Goal: Transaction & Acquisition: Purchase product/service

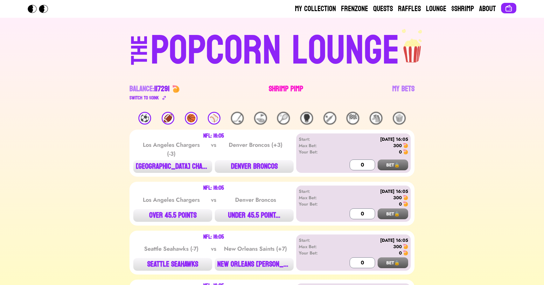
click at [282, 86] on link "Shrimp Pimp" at bounding box center [286, 93] width 34 height 18
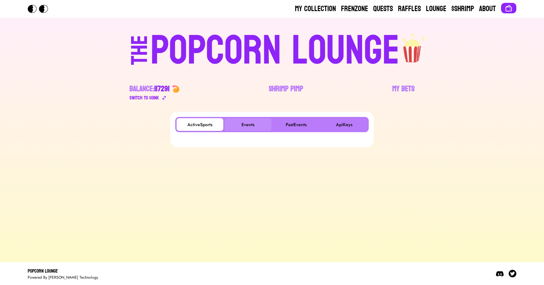
click at [256, 127] on button "Events" at bounding box center [247, 124] width 47 height 13
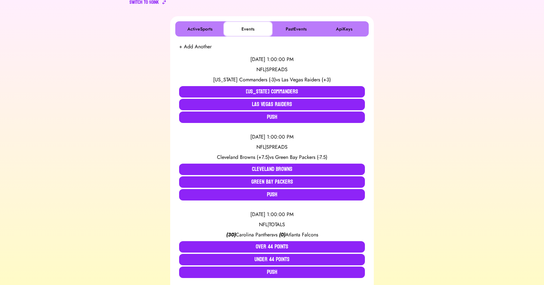
scroll to position [95, 0]
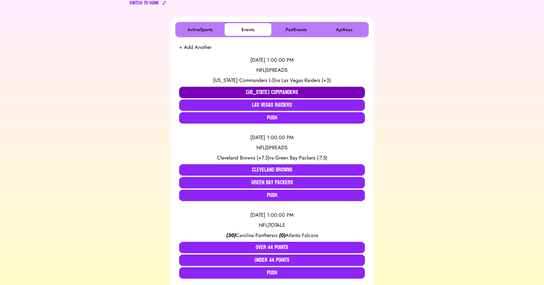
click at [232, 87] on button "[US_STATE] Commanders" at bounding box center [272, 92] width 186 height 11
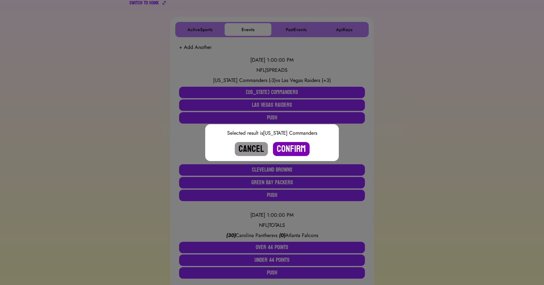
click at [291, 149] on button "Confirm" at bounding box center [291, 149] width 37 height 14
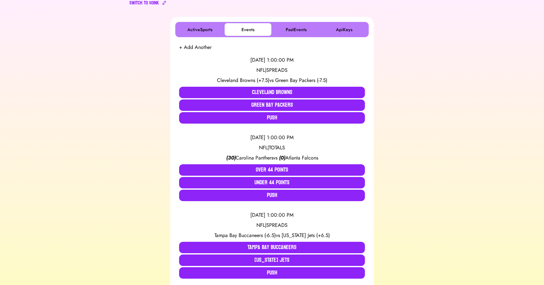
scroll to position [653, 0]
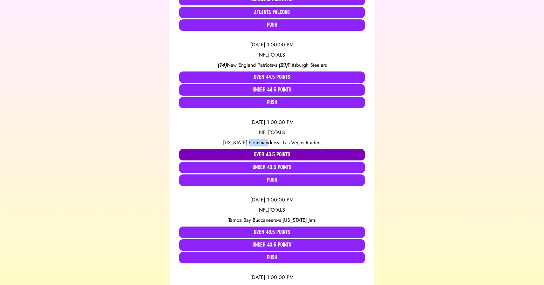
click at [229, 151] on button "Over 43.5 Points" at bounding box center [272, 154] width 186 height 11
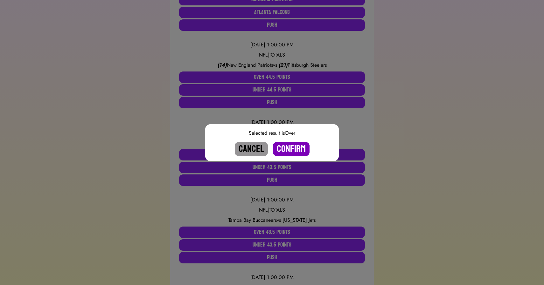
click at [293, 147] on button "Confirm" at bounding box center [291, 149] width 37 height 14
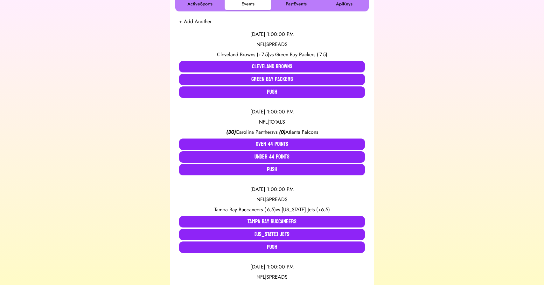
scroll to position [122, 0]
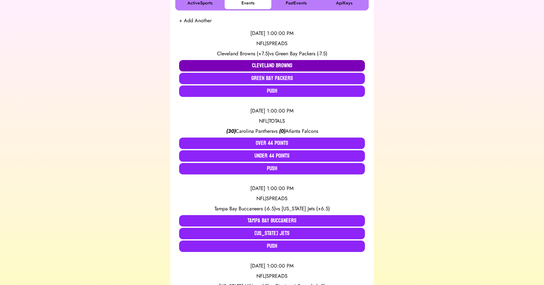
click at [241, 65] on button "Cleveland Browns" at bounding box center [272, 65] width 186 height 11
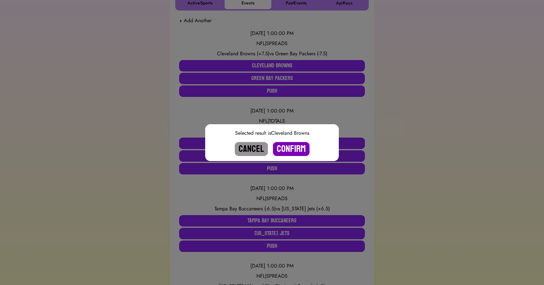
click at [293, 148] on button "Confirm" at bounding box center [291, 149] width 37 height 14
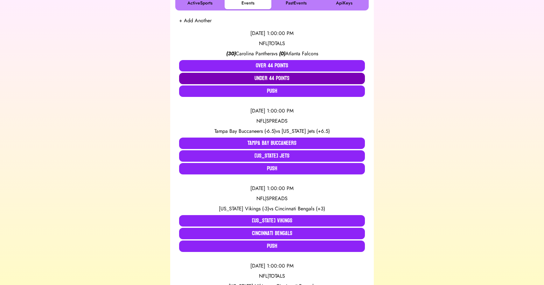
click at [272, 78] on button "Under 44 Points" at bounding box center [272, 78] width 186 height 11
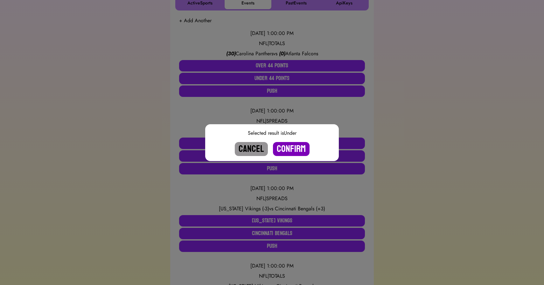
click at [293, 148] on button "Confirm" at bounding box center [291, 149] width 37 height 14
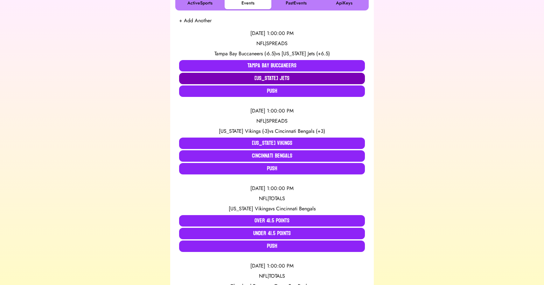
click at [280, 78] on button "[US_STATE] Jets" at bounding box center [272, 78] width 186 height 11
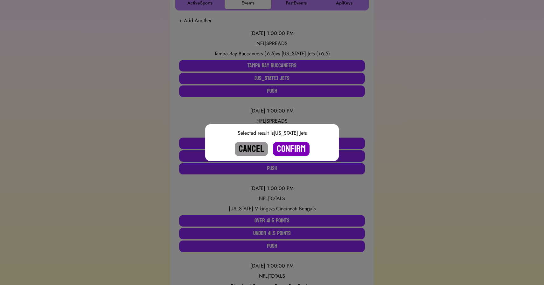
click at [297, 150] on button "Confirm" at bounding box center [291, 149] width 37 height 14
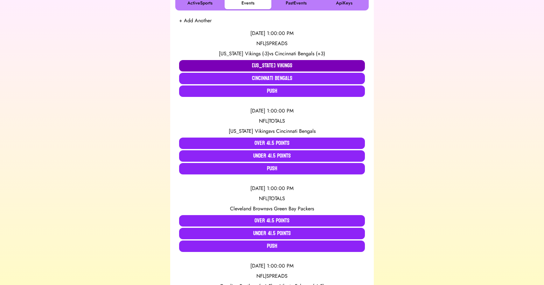
click at [248, 65] on button "[US_STATE] Vikings" at bounding box center [272, 65] width 186 height 11
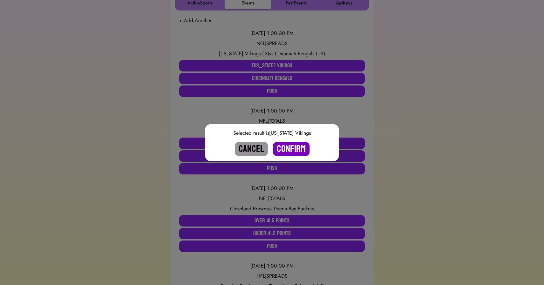
click at [289, 148] on button "Confirm" at bounding box center [291, 149] width 37 height 14
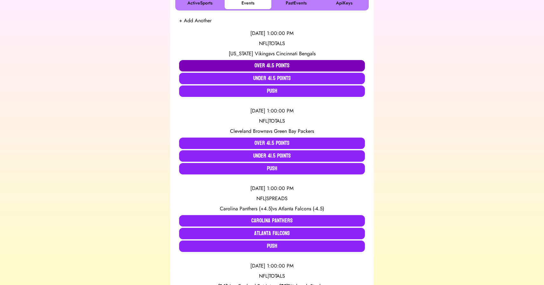
click at [268, 65] on button "Over 41.5 Points" at bounding box center [272, 65] width 186 height 11
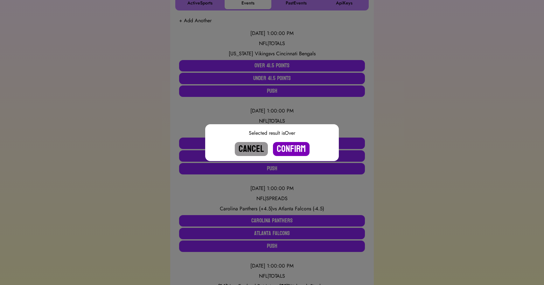
click at [289, 150] on button "Confirm" at bounding box center [291, 149] width 37 height 14
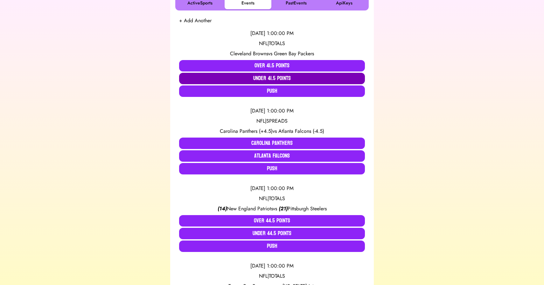
click at [234, 75] on button "Under 41.5 Points" at bounding box center [272, 78] width 186 height 11
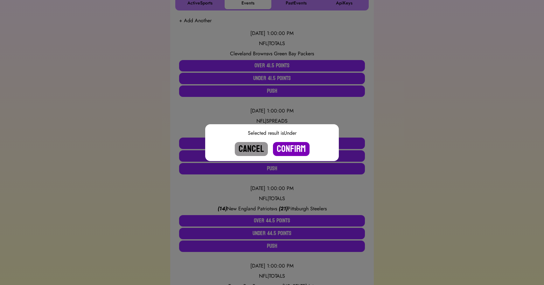
click at [291, 148] on button "Confirm" at bounding box center [291, 149] width 37 height 14
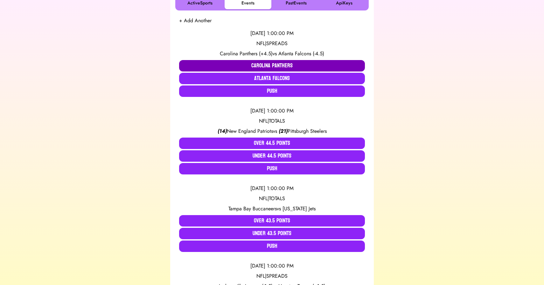
click at [249, 66] on button "Carolina Panthers" at bounding box center [272, 65] width 186 height 11
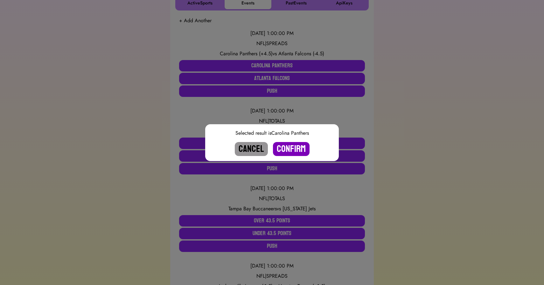
click at [290, 146] on button "Confirm" at bounding box center [291, 149] width 37 height 14
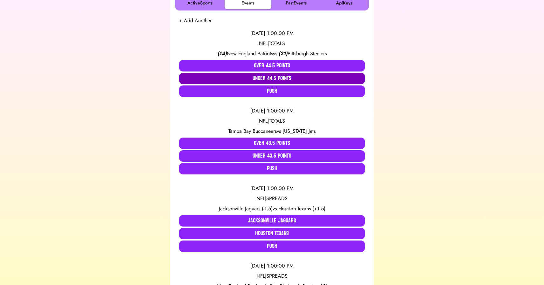
click at [264, 78] on button "Under 44.5 Points" at bounding box center [272, 78] width 186 height 11
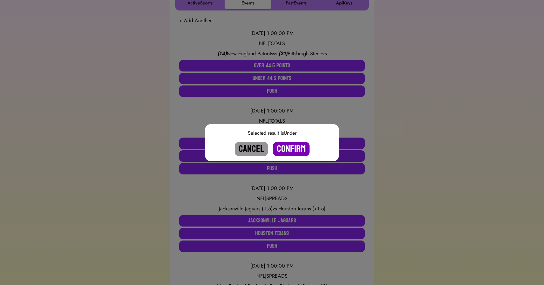
click at [290, 147] on button "Confirm" at bounding box center [291, 149] width 37 height 14
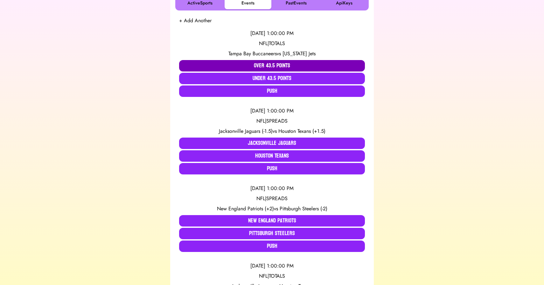
click at [249, 65] on button "Over 43.5 Points" at bounding box center [272, 65] width 186 height 11
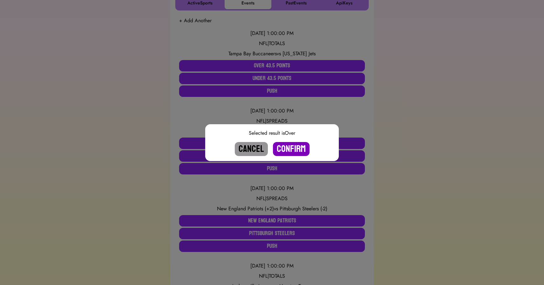
click at [288, 145] on button "Confirm" at bounding box center [291, 149] width 37 height 14
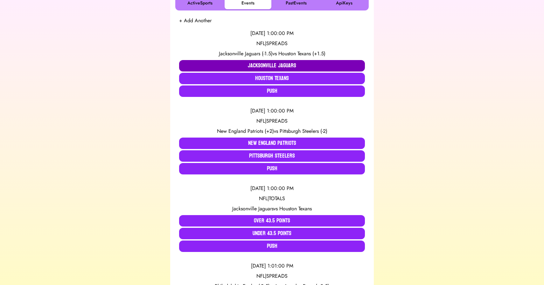
click at [246, 63] on button "Jacksonville Jaguars" at bounding box center [272, 65] width 186 height 11
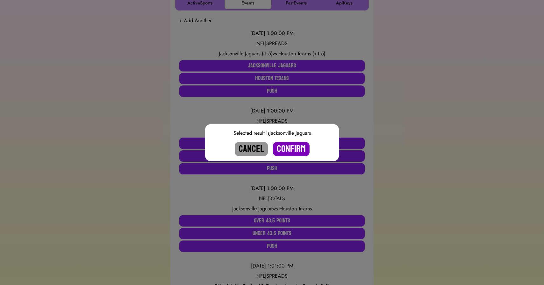
click at [293, 143] on button "Confirm" at bounding box center [291, 149] width 37 height 14
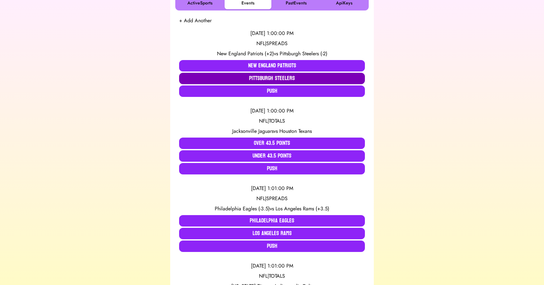
click at [269, 81] on button "Pittsburgh Steelers" at bounding box center [272, 78] width 186 height 11
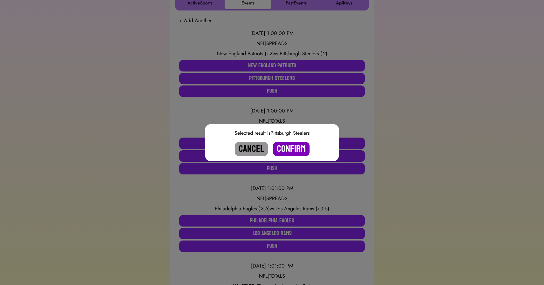
click at [294, 149] on button "Confirm" at bounding box center [291, 149] width 37 height 14
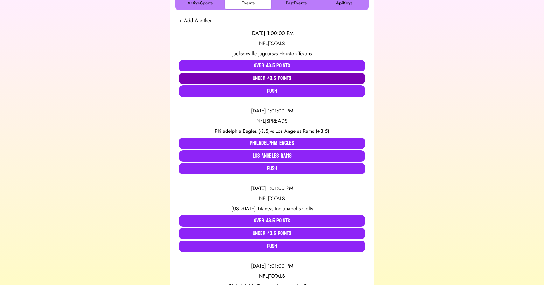
click at [256, 80] on button "Under 43.5 Points" at bounding box center [272, 78] width 186 height 11
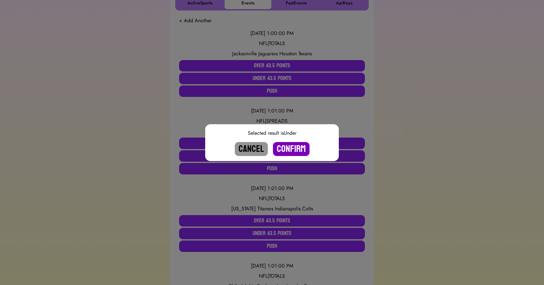
click at [286, 150] on button "Confirm" at bounding box center [291, 149] width 37 height 14
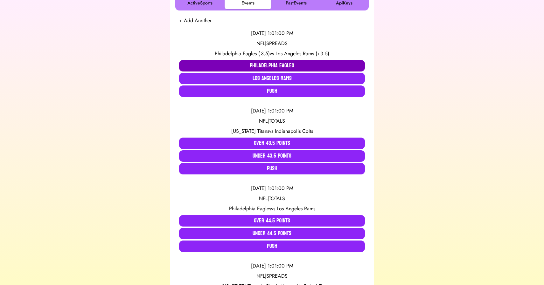
click at [227, 62] on button "Philadelphia Eagles" at bounding box center [272, 65] width 186 height 11
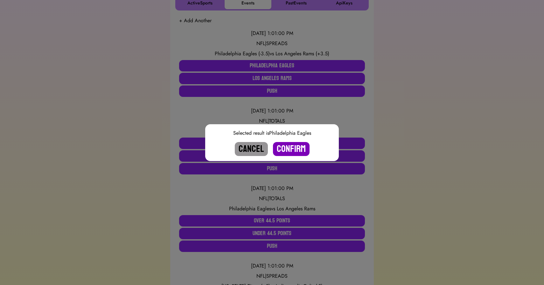
click at [285, 146] on button "Confirm" at bounding box center [291, 149] width 37 height 14
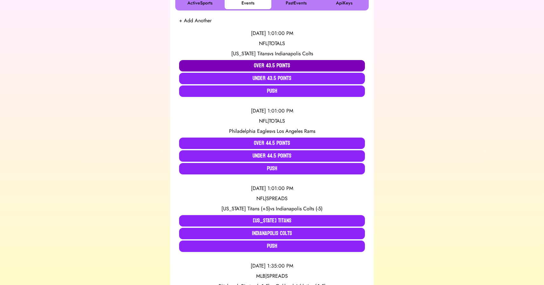
click at [257, 63] on button "Over 43.5 Points" at bounding box center [272, 65] width 186 height 11
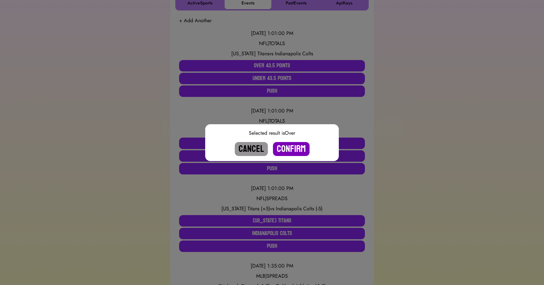
click at [290, 149] on button "Confirm" at bounding box center [291, 149] width 37 height 14
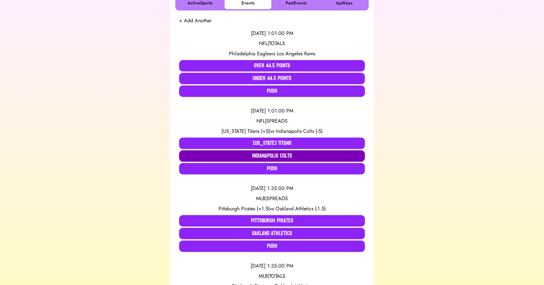
click at [254, 155] on button "Indianapolis Colts" at bounding box center [272, 155] width 186 height 11
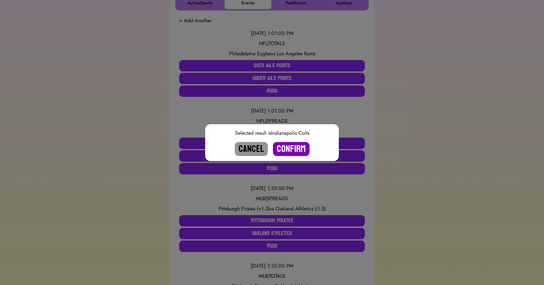
click at [285, 148] on button "Confirm" at bounding box center [291, 149] width 37 height 14
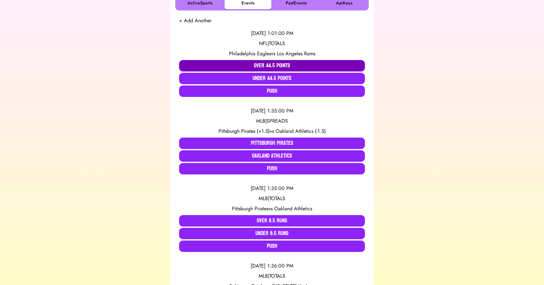
click at [221, 61] on button "Over 44.5 Points" at bounding box center [272, 65] width 186 height 11
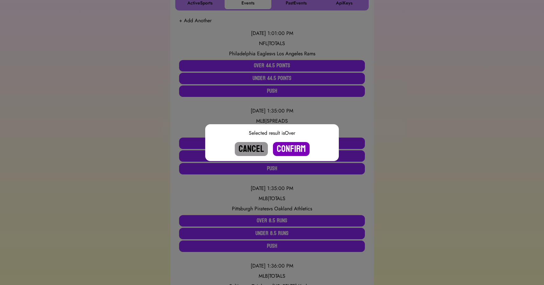
click at [292, 148] on button "Confirm" at bounding box center [291, 149] width 37 height 14
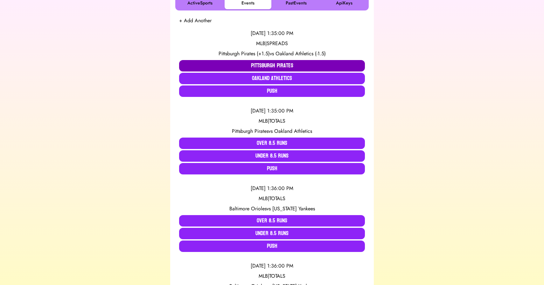
click at [271, 65] on button "Pittsburgh Pirates" at bounding box center [272, 65] width 186 height 11
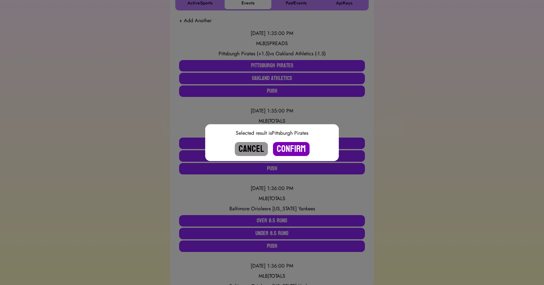
click at [296, 147] on button "Confirm" at bounding box center [291, 149] width 37 height 14
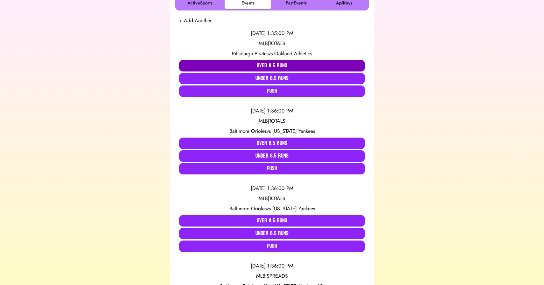
click at [262, 65] on button "Over 8.5 Runs" at bounding box center [272, 65] width 186 height 11
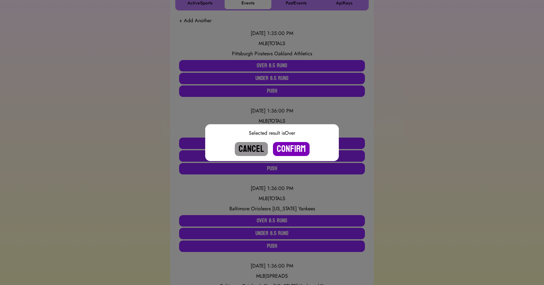
click at [287, 144] on button "Confirm" at bounding box center [291, 149] width 37 height 14
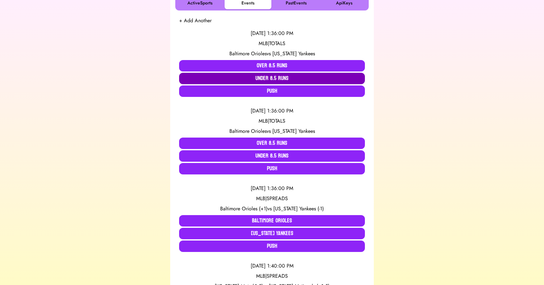
click at [240, 76] on button "Under 8.5 Runs" at bounding box center [272, 78] width 186 height 11
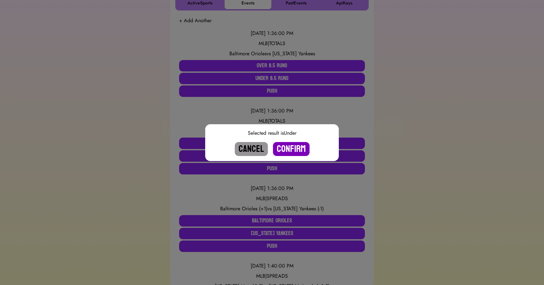
click at [292, 149] on button "Confirm" at bounding box center [291, 149] width 37 height 14
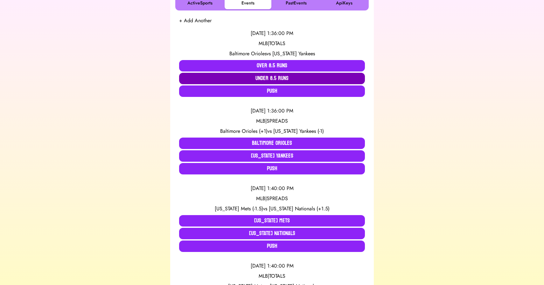
click at [266, 77] on button "Under 8.5 Runs" at bounding box center [272, 78] width 186 height 11
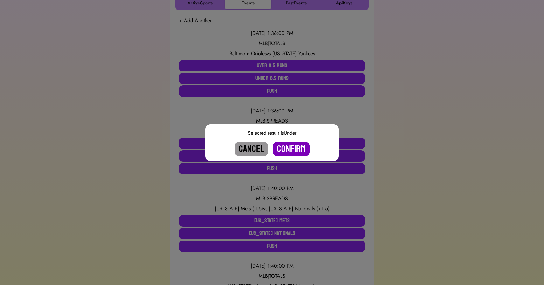
click at [295, 154] on button "Confirm" at bounding box center [291, 149] width 37 height 14
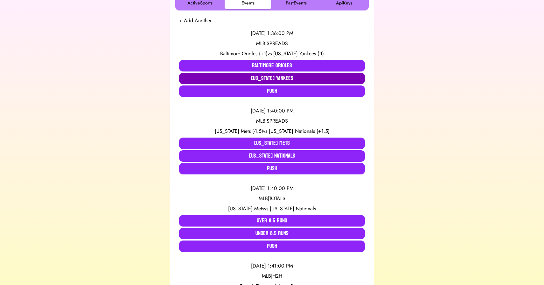
click at [282, 78] on button "[US_STATE] Yankees" at bounding box center [272, 78] width 186 height 11
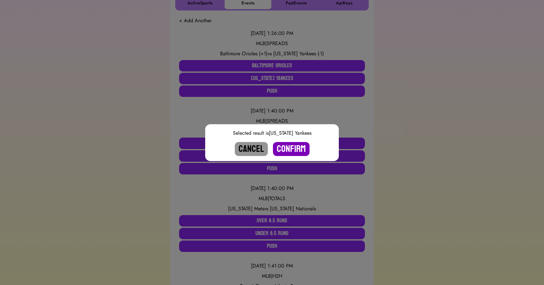
click at [292, 145] on button "Confirm" at bounding box center [291, 149] width 37 height 14
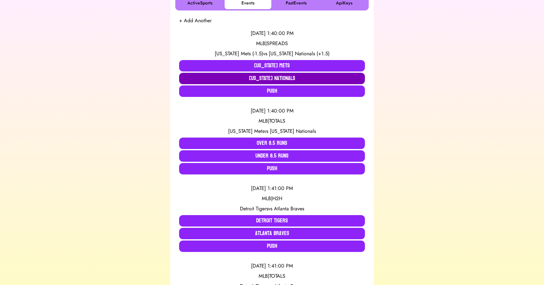
click at [278, 77] on button "[US_STATE] Nationals" at bounding box center [272, 78] width 186 height 11
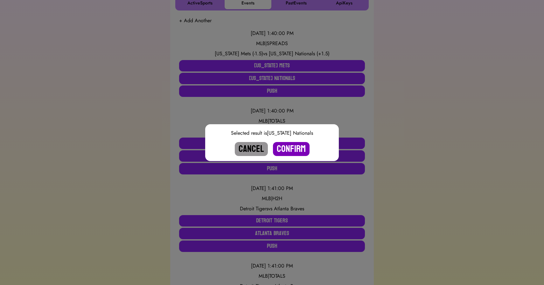
click at [287, 146] on button "Confirm" at bounding box center [291, 149] width 37 height 14
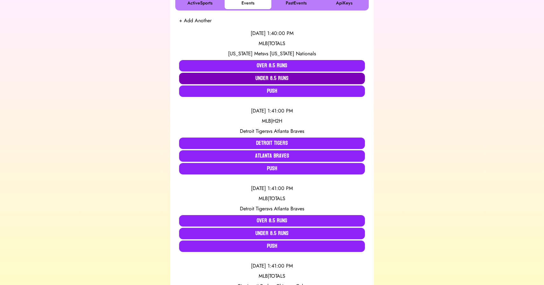
click at [277, 78] on button "Under 8.5 Runs" at bounding box center [272, 78] width 186 height 11
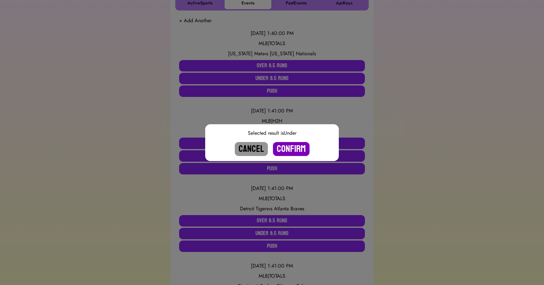
click at [287, 145] on button "Confirm" at bounding box center [291, 149] width 37 height 14
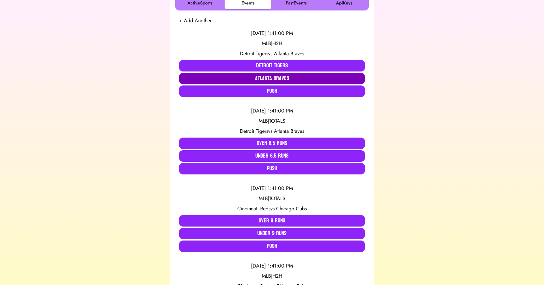
click at [257, 79] on button "Atlanta Braves" at bounding box center [272, 78] width 186 height 11
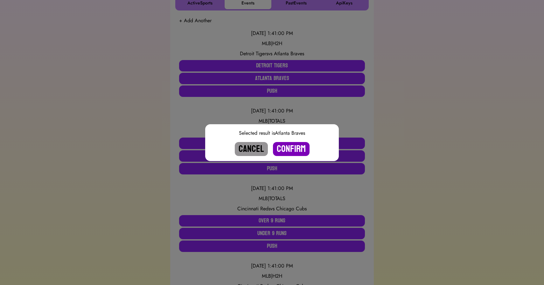
click at [286, 147] on button "Confirm" at bounding box center [291, 149] width 37 height 14
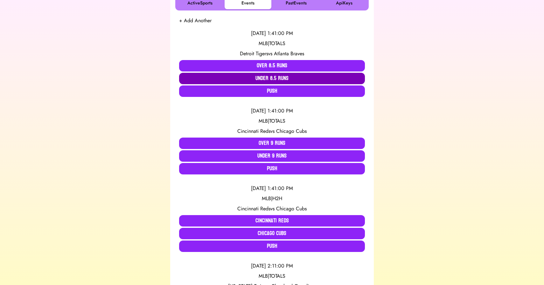
click at [268, 76] on button "Under 8.5 Runs" at bounding box center [272, 78] width 186 height 11
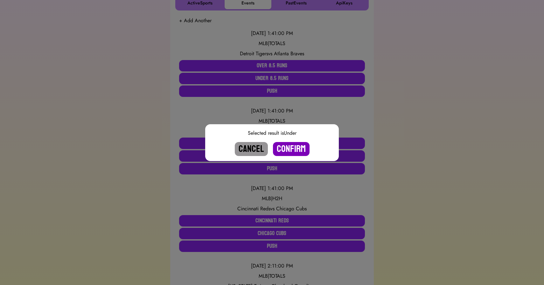
click at [287, 147] on button "Confirm" at bounding box center [291, 149] width 37 height 14
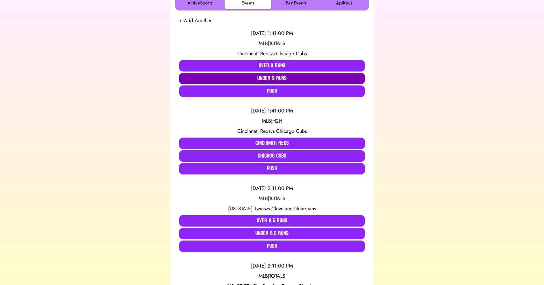
click at [256, 79] on button "Under 9 Runs" at bounding box center [272, 78] width 186 height 11
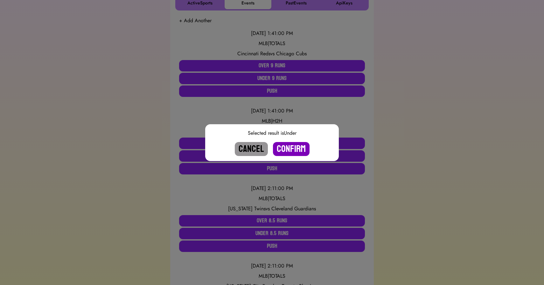
click at [289, 148] on button "Confirm" at bounding box center [291, 149] width 37 height 14
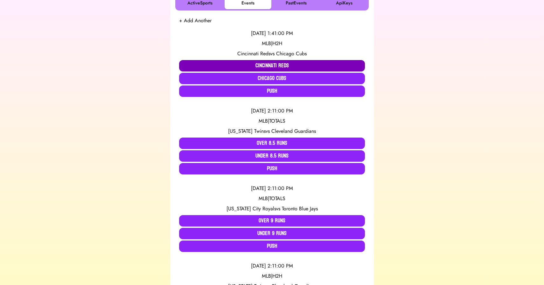
click at [267, 63] on button "Cincinnati Reds" at bounding box center [272, 65] width 186 height 11
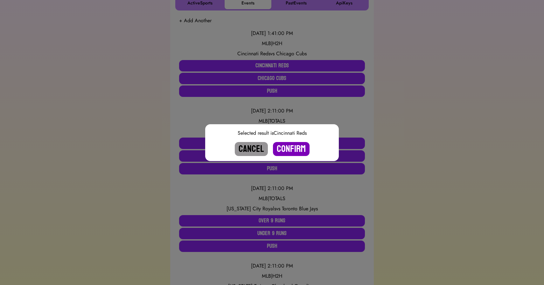
click at [291, 151] on button "Confirm" at bounding box center [291, 149] width 37 height 14
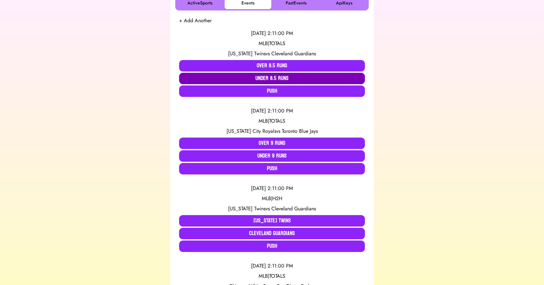
click at [271, 78] on button "Under 8.5 Runs" at bounding box center [272, 78] width 186 height 11
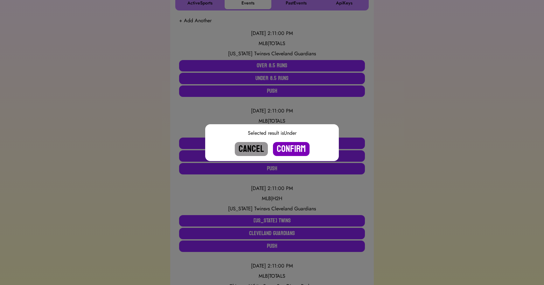
click at [289, 146] on button "Confirm" at bounding box center [291, 149] width 37 height 14
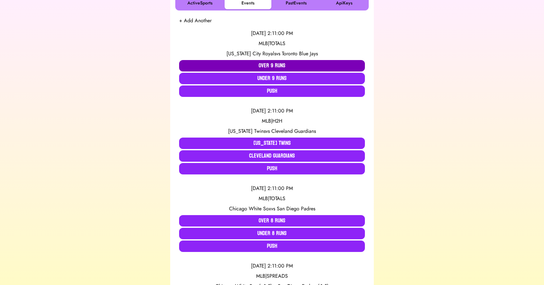
click at [279, 67] on button "Over 9 Runs" at bounding box center [272, 65] width 186 height 11
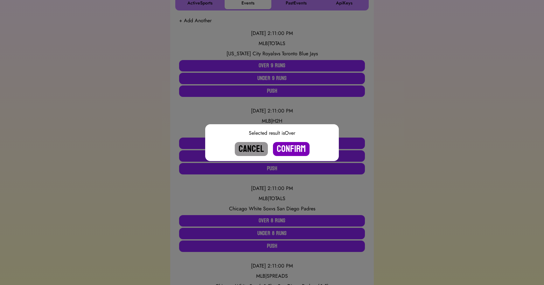
click at [289, 146] on button "Confirm" at bounding box center [291, 149] width 37 height 14
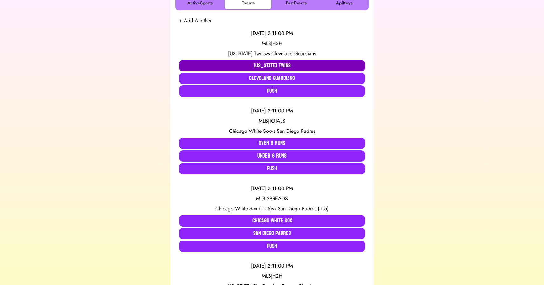
click at [233, 65] on button "[US_STATE] Twins" at bounding box center [272, 65] width 186 height 11
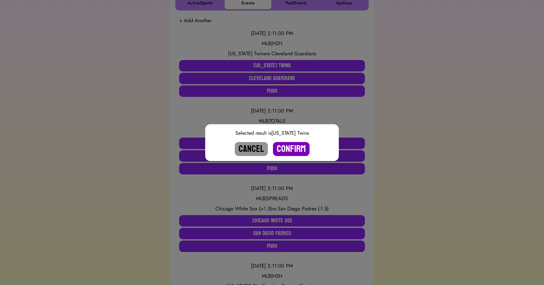
click at [288, 149] on button "Confirm" at bounding box center [291, 149] width 37 height 14
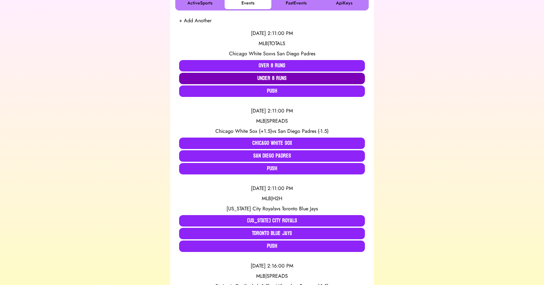
click at [251, 81] on button "Under 8 Runs" at bounding box center [272, 78] width 186 height 11
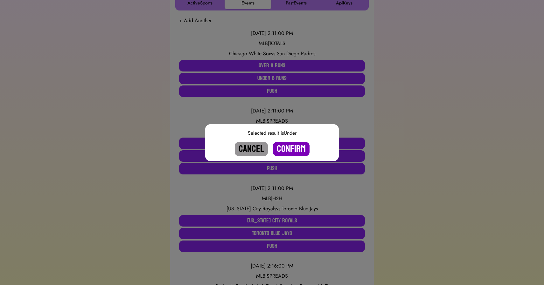
click at [293, 146] on button "Confirm" at bounding box center [291, 149] width 37 height 14
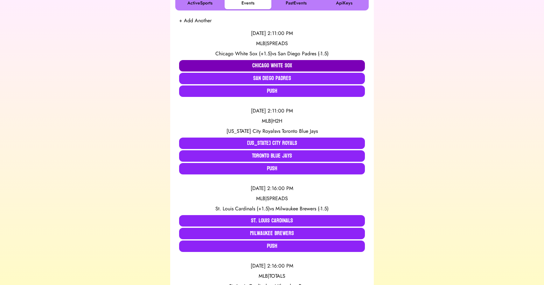
click at [252, 69] on button "Chicago White Sox" at bounding box center [272, 65] width 186 height 11
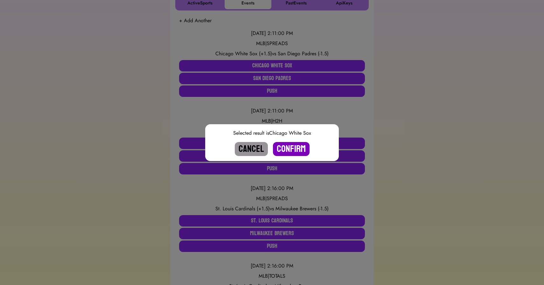
click at [293, 152] on button "Confirm" at bounding box center [291, 149] width 37 height 14
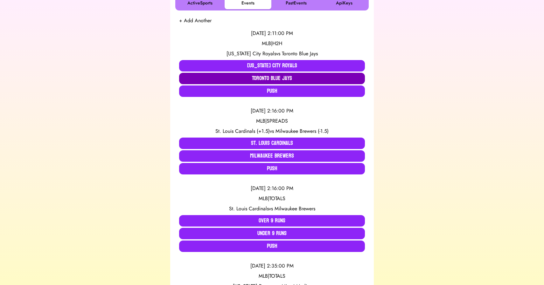
click at [256, 78] on button "Toronto Blue Jays" at bounding box center [272, 78] width 186 height 11
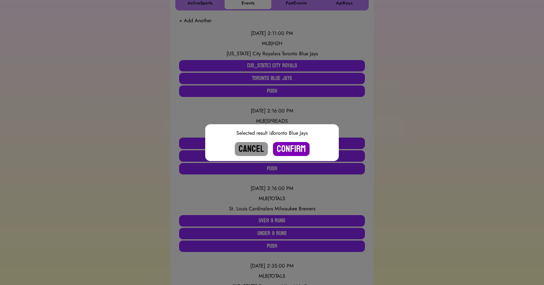
click at [286, 148] on button "Confirm" at bounding box center [291, 149] width 37 height 14
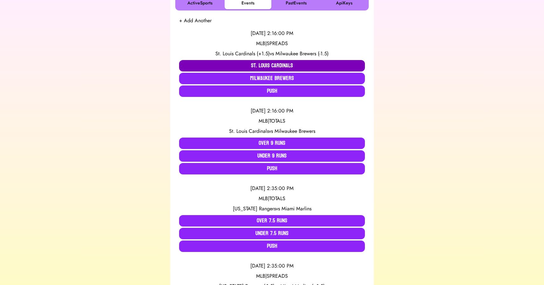
click at [258, 64] on button "St. Louis Cardinals" at bounding box center [272, 65] width 186 height 11
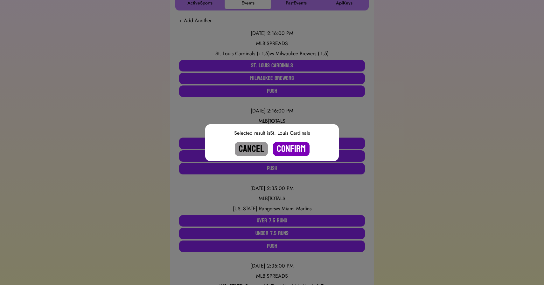
click at [290, 145] on button "Confirm" at bounding box center [291, 149] width 37 height 14
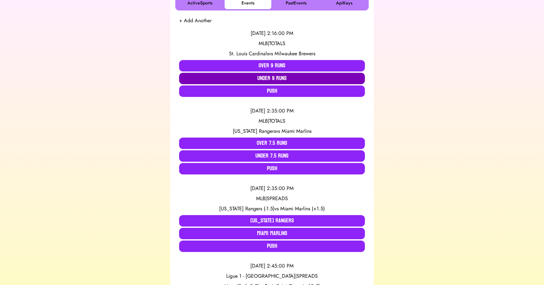
click at [267, 78] on button "Under 9 Runs" at bounding box center [272, 78] width 186 height 11
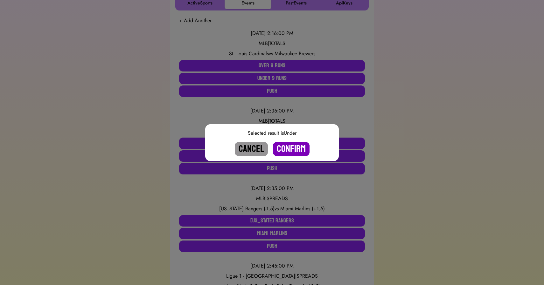
click at [288, 147] on button "Confirm" at bounding box center [291, 149] width 37 height 14
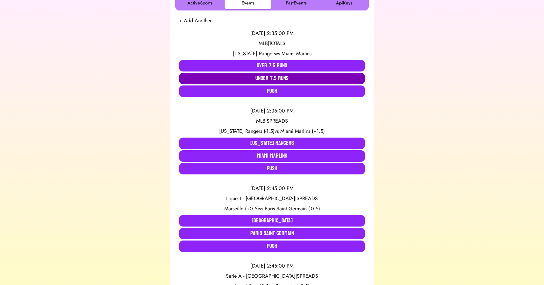
click at [260, 80] on button "Under 7.5 Runs" at bounding box center [272, 78] width 186 height 11
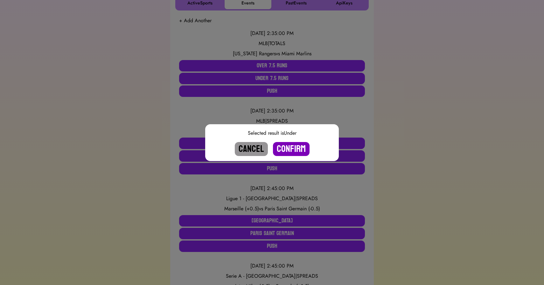
click at [288, 147] on button "Confirm" at bounding box center [291, 149] width 37 height 14
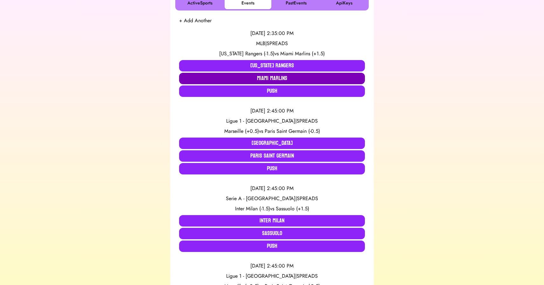
click at [275, 77] on button "Miami Marlins" at bounding box center [272, 78] width 186 height 11
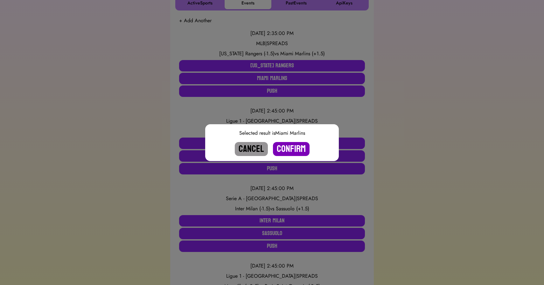
click at [290, 147] on button "Confirm" at bounding box center [291, 149] width 37 height 14
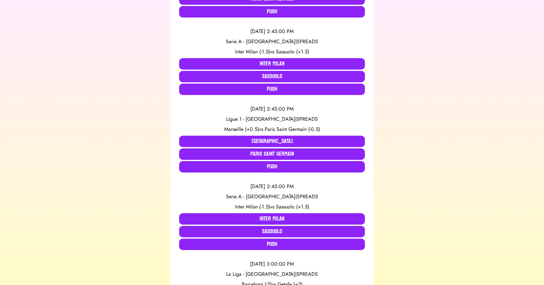
scroll to position [203, 0]
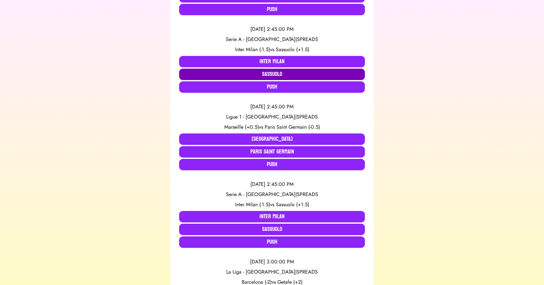
click at [202, 74] on button "Sassuolo" at bounding box center [272, 74] width 186 height 11
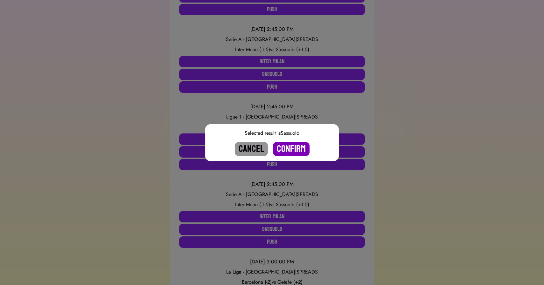
click at [286, 144] on button "Confirm" at bounding box center [291, 149] width 37 height 14
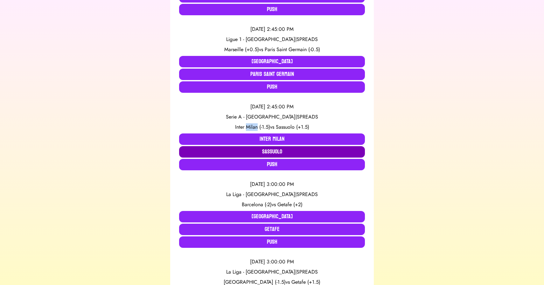
click at [257, 150] on button "Sassuolo" at bounding box center [272, 151] width 186 height 11
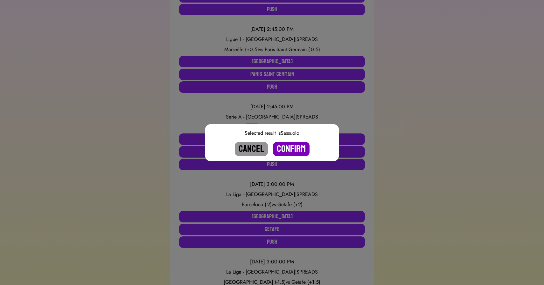
click at [294, 148] on button "Confirm" at bounding box center [291, 149] width 37 height 14
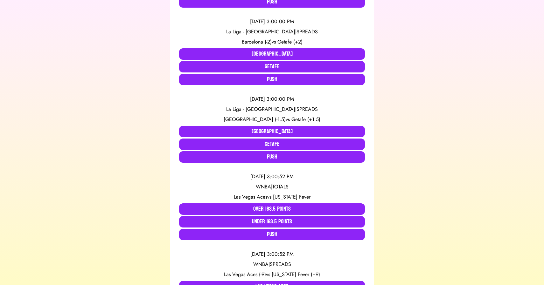
scroll to position [302, 0]
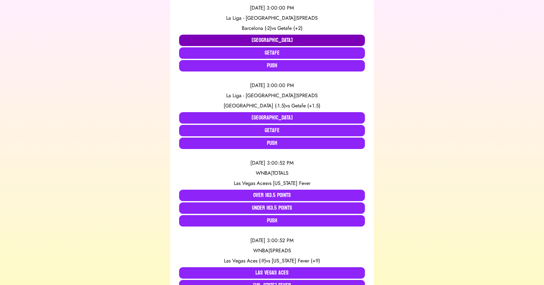
click at [250, 40] on button "[GEOGRAPHIC_DATA]" at bounding box center [272, 40] width 186 height 11
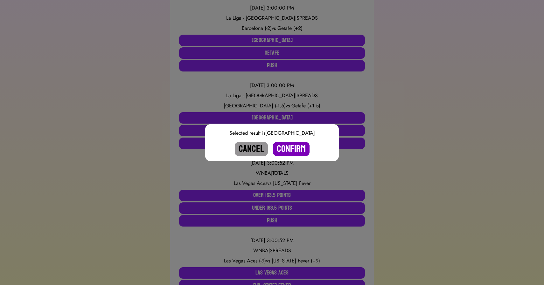
click at [289, 147] on button "Confirm" at bounding box center [291, 149] width 37 height 14
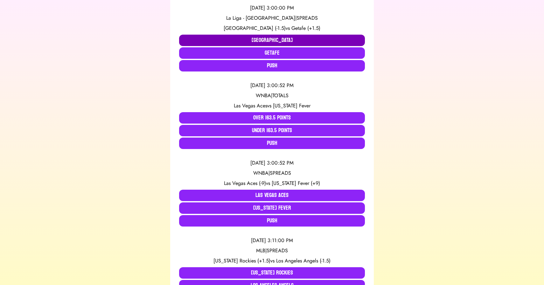
click at [265, 38] on button "[GEOGRAPHIC_DATA]" at bounding box center [272, 40] width 186 height 11
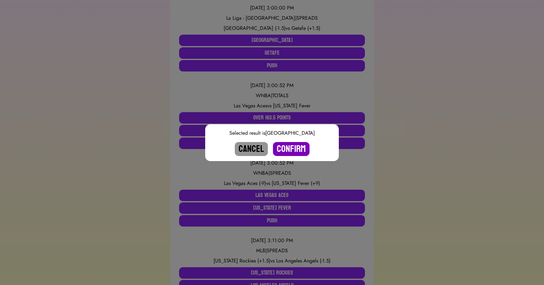
click at [293, 145] on button "Confirm" at bounding box center [291, 149] width 37 height 14
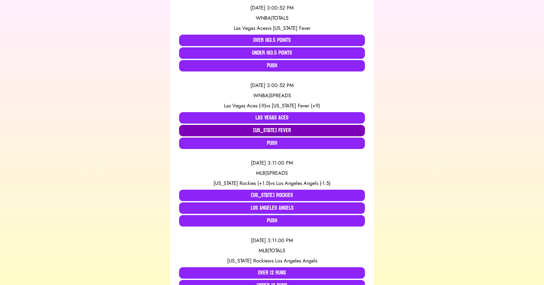
click at [271, 132] on button "[US_STATE] Fever" at bounding box center [272, 130] width 186 height 11
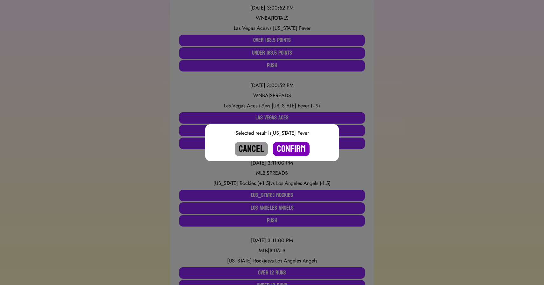
click at [295, 152] on button "Confirm" at bounding box center [291, 149] width 37 height 14
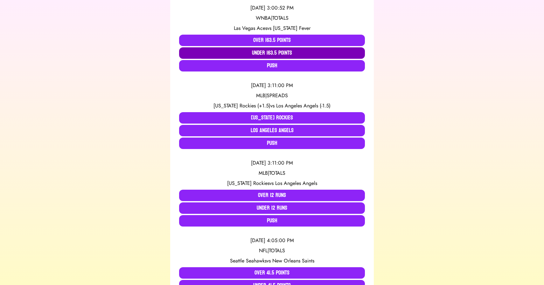
click at [313, 54] on button "Under 163.5 Points" at bounding box center [272, 52] width 186 height 11
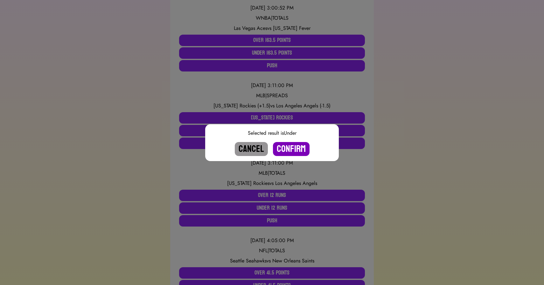
click at [292, 146] on button "Confirm" at bounding box center [291, 149] width 37 height 14
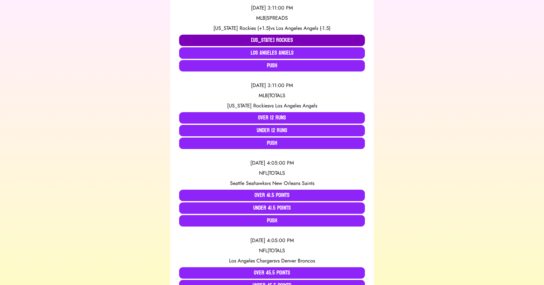
click at [203, 40] on button "[US_STATE] Rockies" at bounding box center [272, 40] width 186 height 11
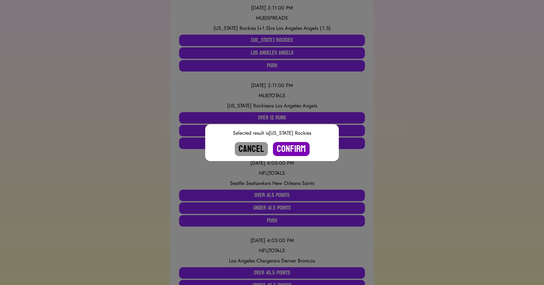
click at [289, 146] on button "Confirm" at bounding box center [291, 149] width 37 height 14
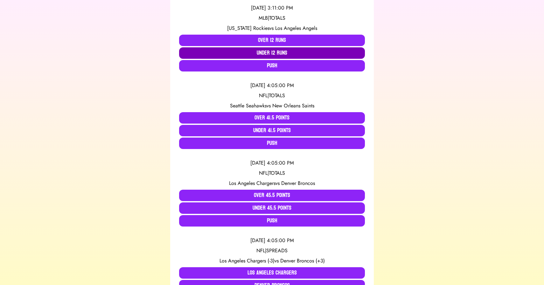
click at [256, 52] on button "Under 12 Runs" at bounding box center [272, 52] width 186 height 11
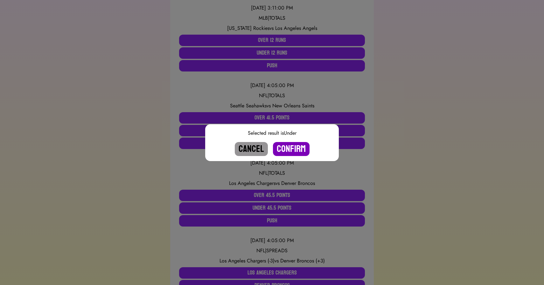
click at [288, 147] on button "Confirm" at bounding box center [291, 149] width 37 height 14
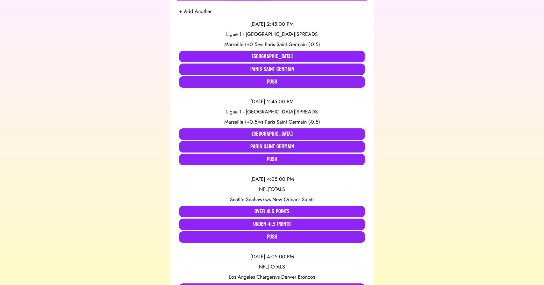
scroll to position [0, 0]
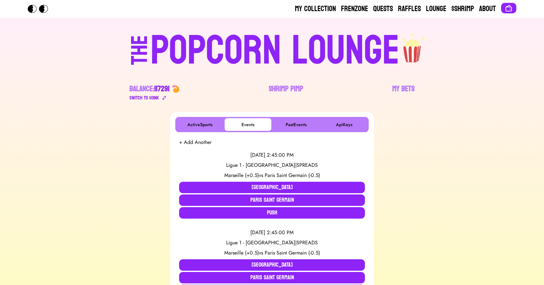
click at [184, 56] on div "POPCORN LOUNGE" at bounding box center [274, 51] width 249 height 41
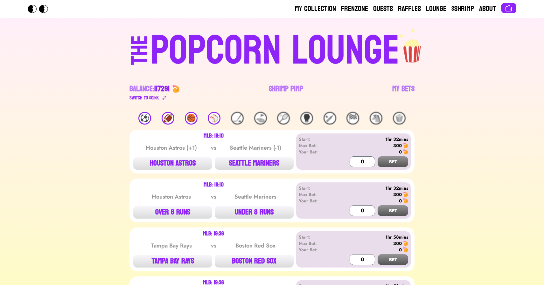
click at [188, 117] on div "🏀" at bounding box center [191, 118] width 13 height 13
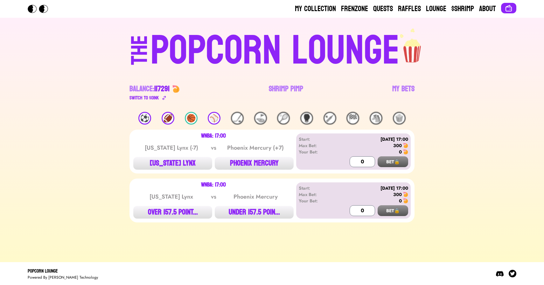
click at [172, 119] on div "🏈" at bounding box center [168, 118] width 13 height 13
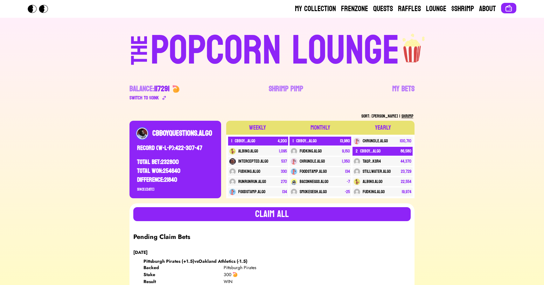
scroll to position [1420, 0]
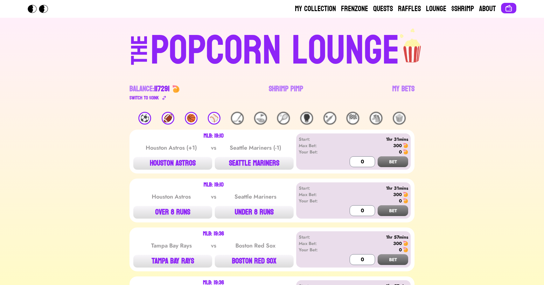
click at [287, 65] on div "POPCORN LOUNGE" at bounding box center [274, 51] width 249 height 41
click at [398, 88] on link "My Bets" at bounding box center [403, 93] width 22 height 18
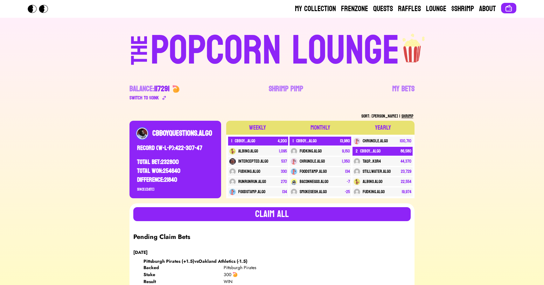
click at [202, 55] on div "POPCORN LOUNGE" at bounding box center [274, 51] width 249 height 41
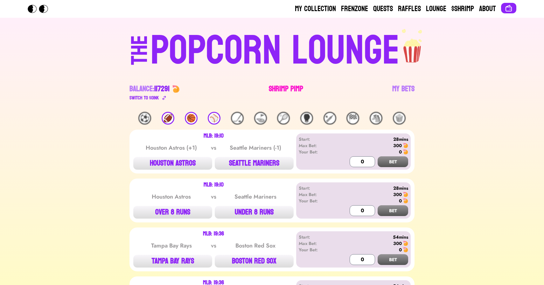
click at [285, 89] on link "Shrimp Pimp" at bounding box center [286, 93] width 34 height 18
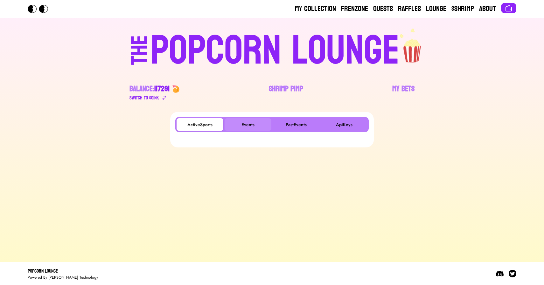
click at [256, 124] on button "Events" at bounding box center [247, 124] width 47 height 13
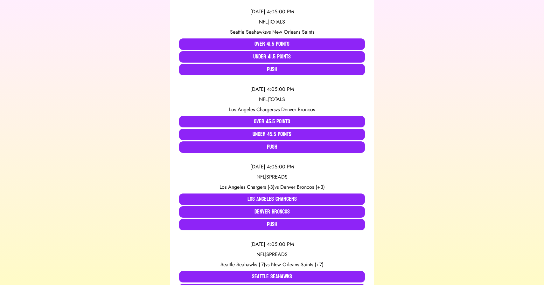
scroll to position [498, 0]
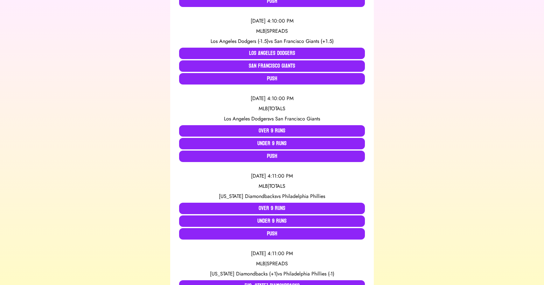
scroll to position [602, 0]
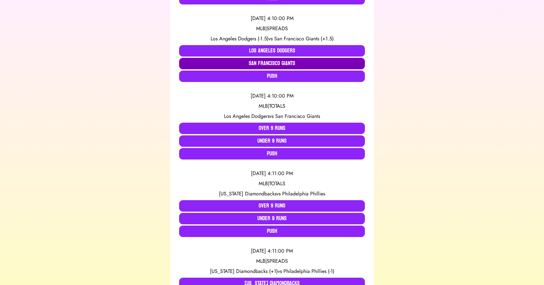
click at [229, 61] on button "San Francisco Giants" at bounding box center [272, 63] width 186 height 11
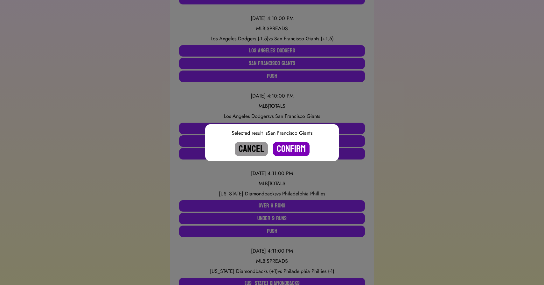
click at [288, 150] on button "Confirm" at bounding box center [291, 149] width 37 height 14
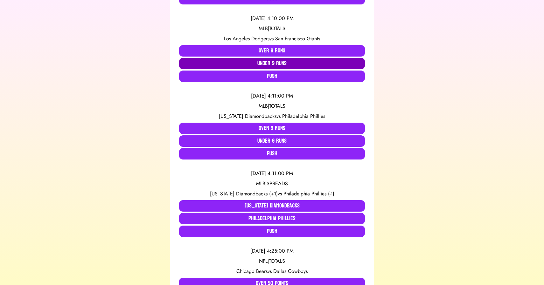
click at [270, 62] on button "Under 9 Runs" at bounding box center [272, 63] width 186 height 11
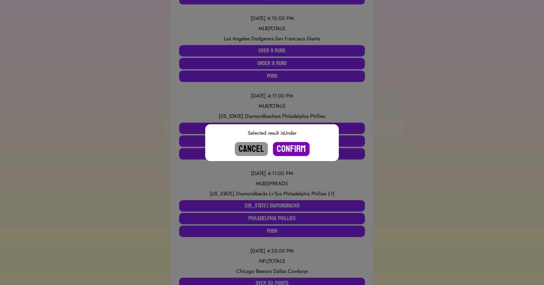
click at [290, 147] on button "Confirm" at bounding box center [291, 149] width 37 height 14
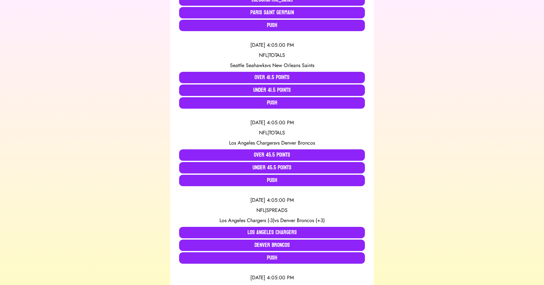
scroll to position [0, 0]
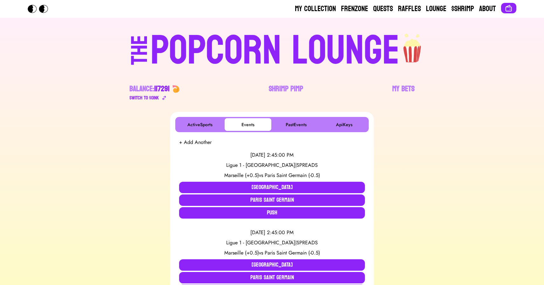
click at [265, 52] on div "POPCORN LOUNGE" at bounding box center [274, 51] width 249 height 41
